Goal: Information Seeking & Learning: Learn about a topic

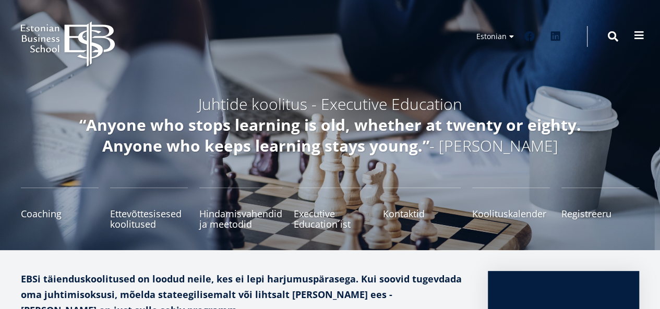
click at [643, 37] on span at bounding box center [639, 35] width 10 height 10
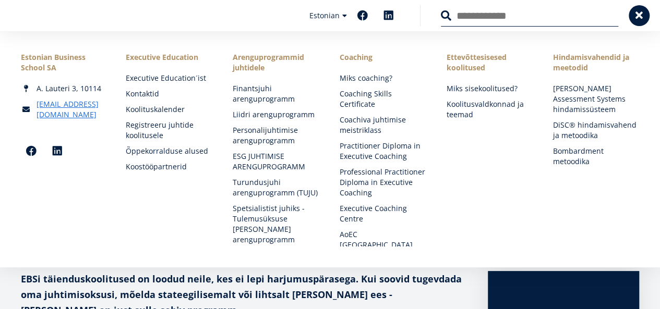
drag, startPoint x: 74, startPoint y: 68, endPoint x: 19, endPoint y: 60, distance: 55.8
click at [19, 60] on div "Estonian Business School [PERSON_NAME] 3, 10114 [EMAIL_ADDRESS][DOMAIN_NAME] So…" at bounding box center [330, 149] width 660 height 194
copy div "Estonian Business School SA"
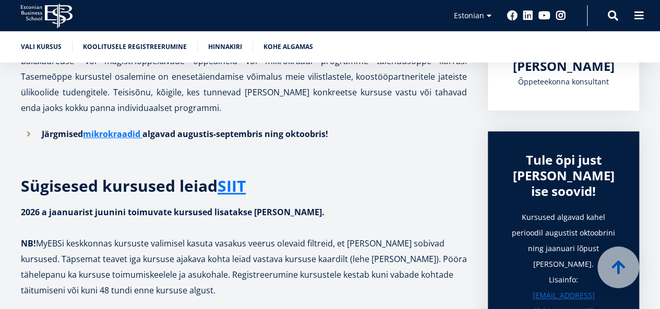
scroll to position [294, 0]
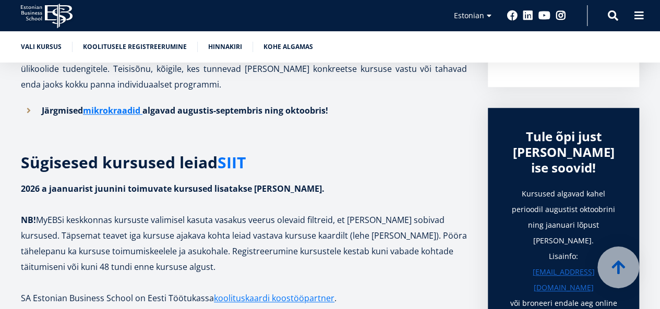
click at [236, 166] on link "SIIT" at bounding box center [231, 163] width 28 height 16
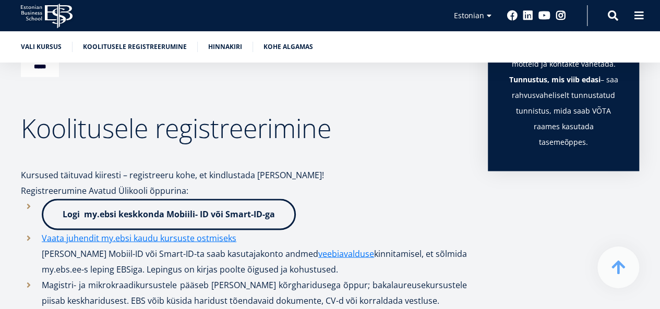
scroll to position [784, 0]
